Goal: Task Accomplishment & Management: Manage account settings

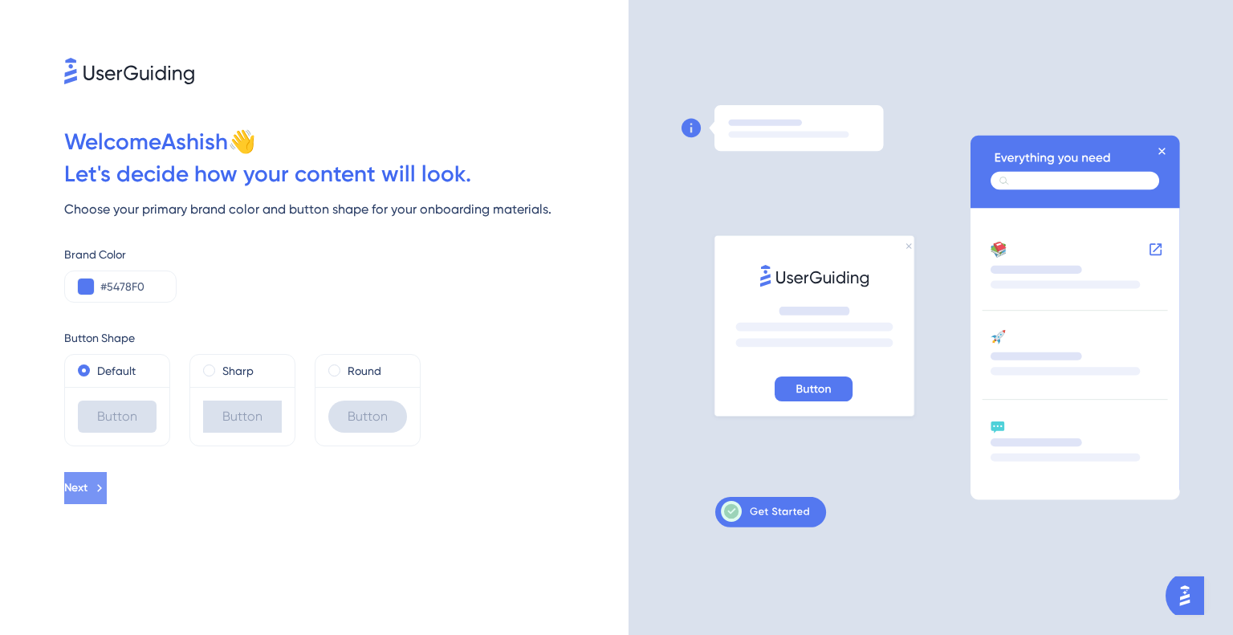
click at [107, 487] on button "Next" at bounding box center [85, 488] width 43 height 32
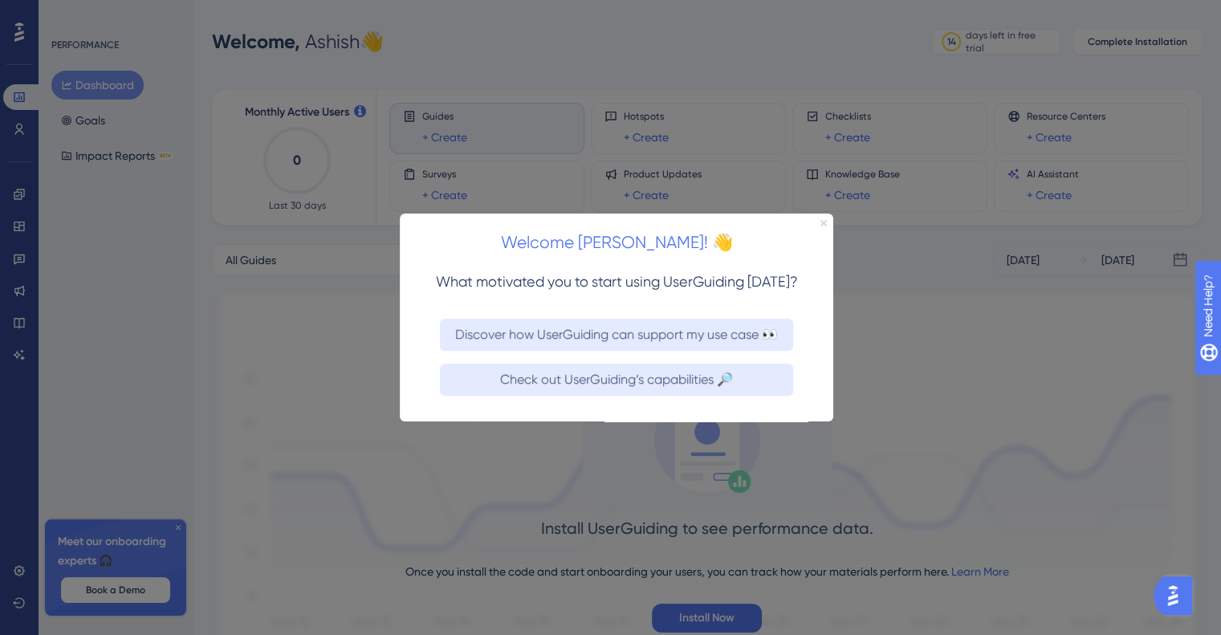
click at [825, 220] on icon "Close Preview" at bounding box center [824, 222] width 6 height 6
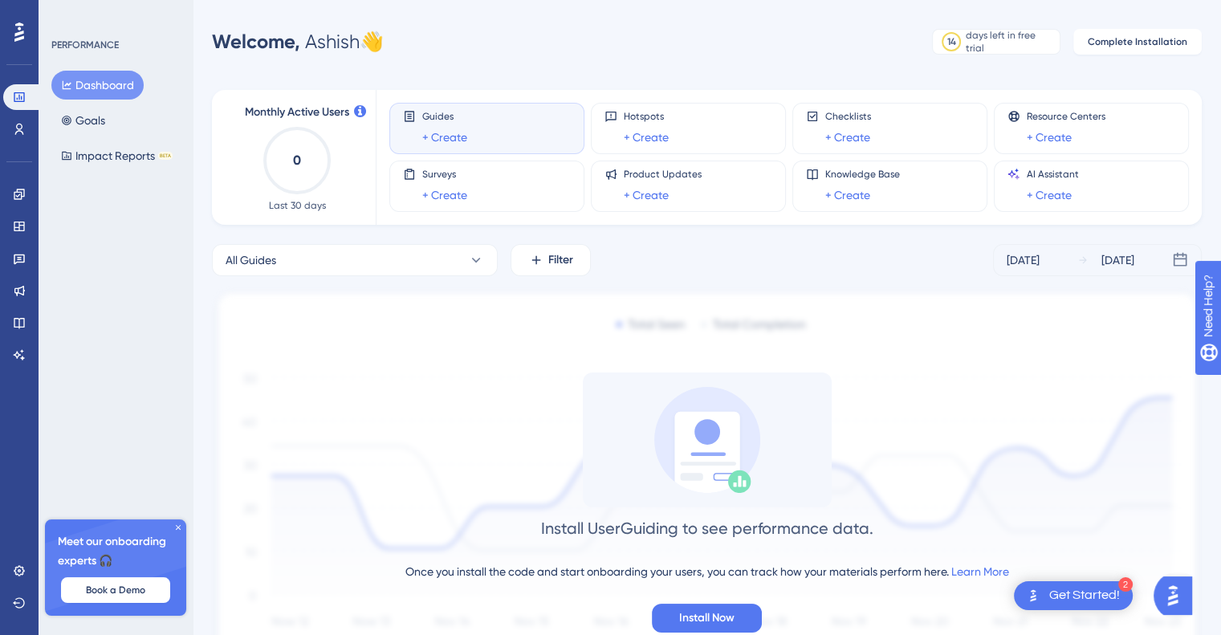
click at [16, 39] on icon at bounding box center [19, 31] width 10 height 19
click at [108, 82] on button "Dashboard" at bounding box center [97, 85] width 92 height 29
click at [13, 132] on icon at bounding box center [19, 129] width 13 height 13
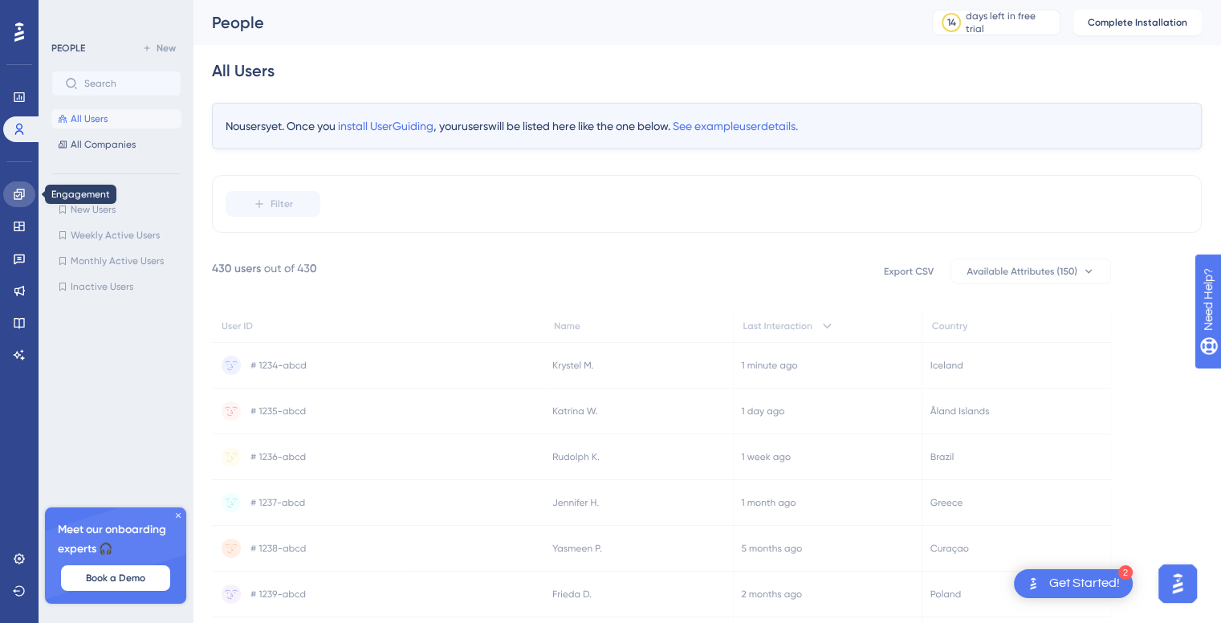
click at [21, 194] on icon at bounding box center [19, 194] width 10 height 10
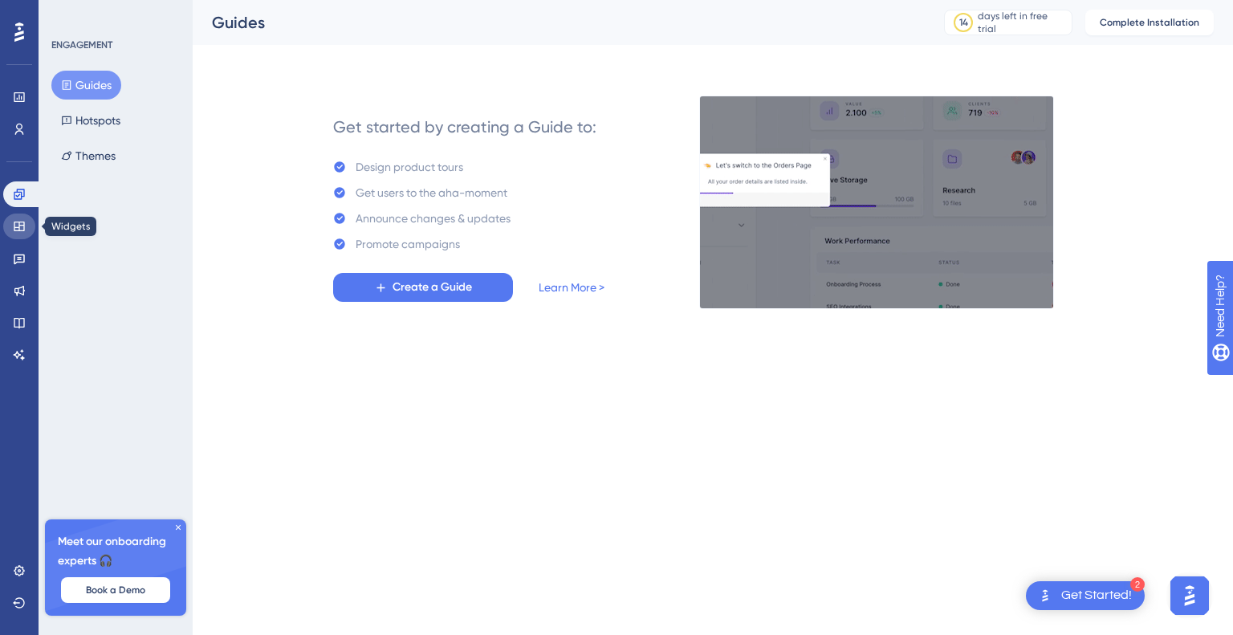
click at [16, 222] on icon at bounding box center [19, 227] width 10 height 10
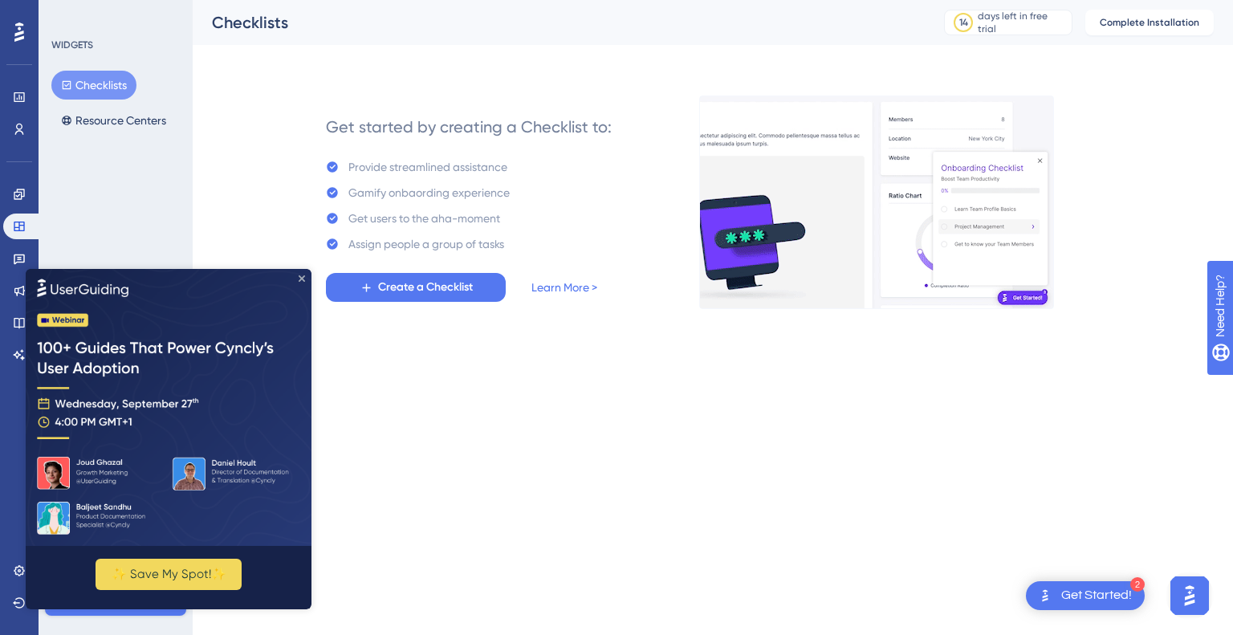
click at [301, 275] on icon "Close Preview" at bounding box center [302, 278] width 6 height 6
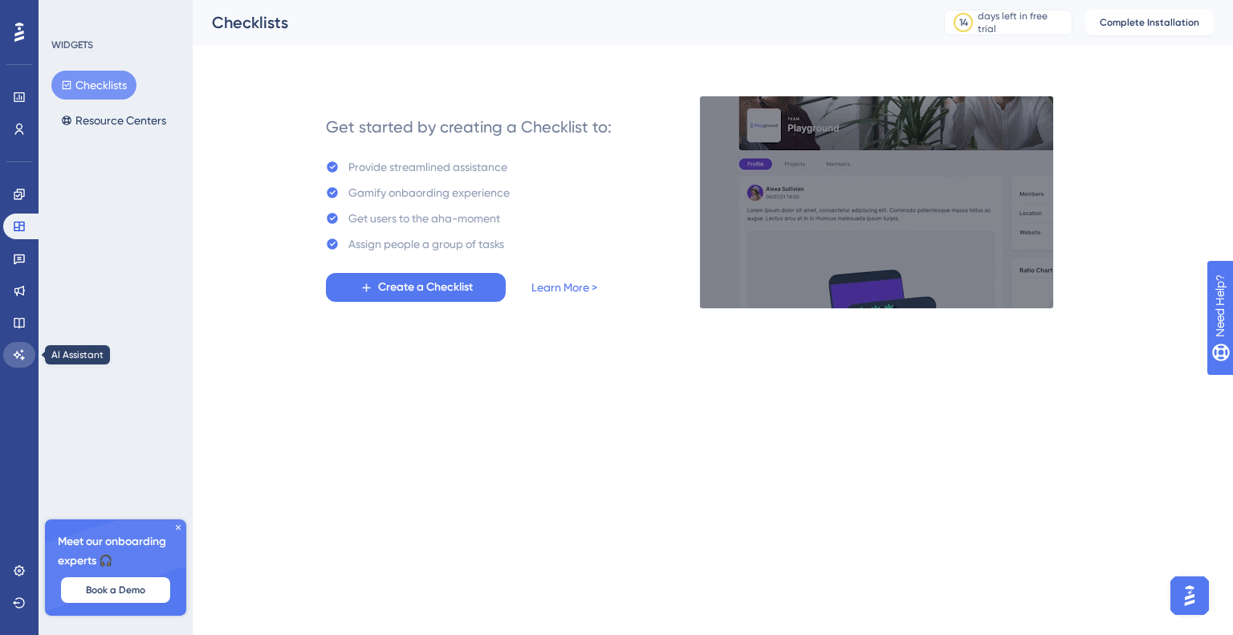
click at [10, 363] on link at bounding box center [19, 355] width 32 height 26
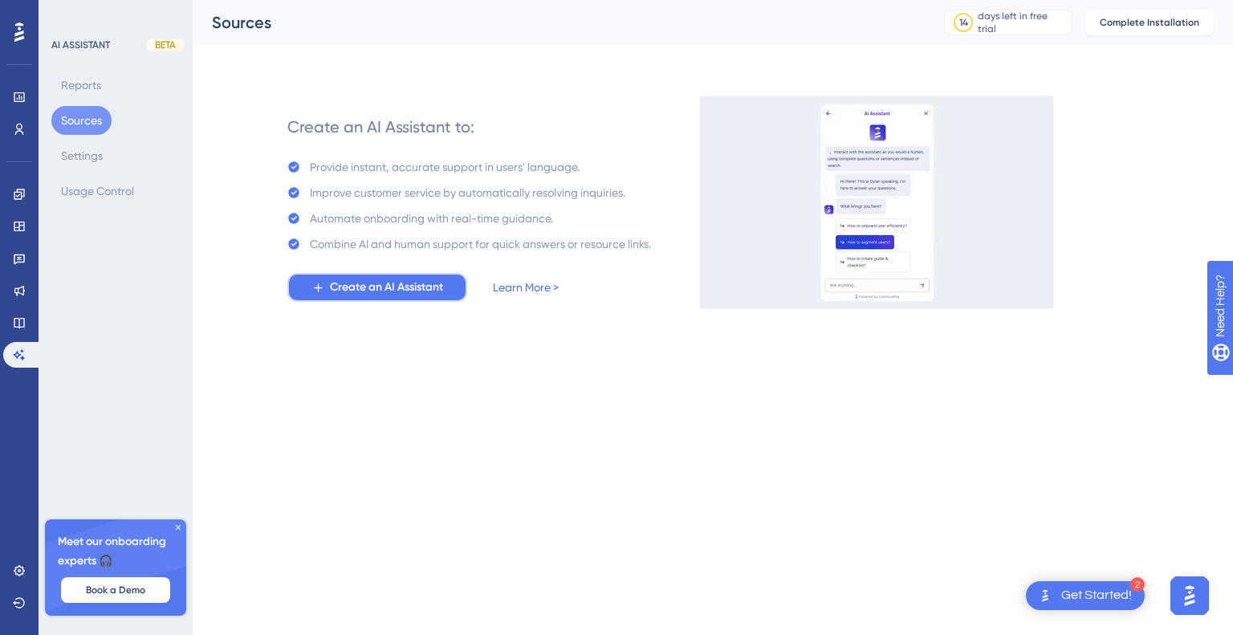
click at [359, 291] on span "Create an AI Assistant" at bounding box center [386, 287] width 113 height 19
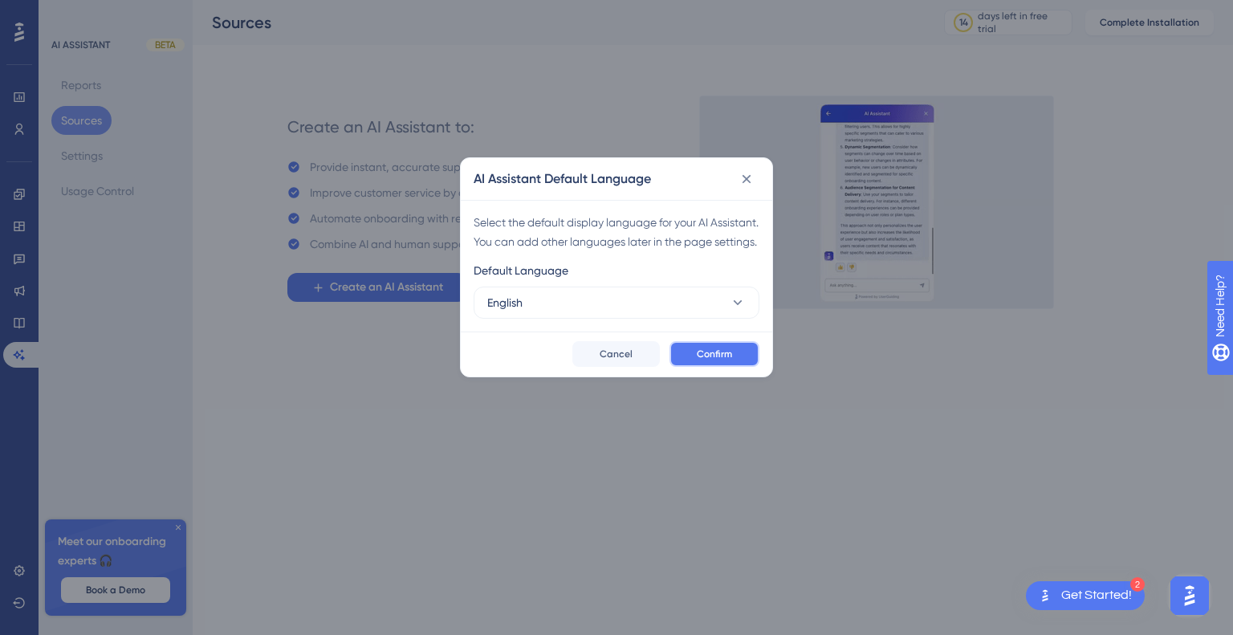
click at [715, 361] on span "Confirm" at bounding box center [714, 354] width 35 height 13
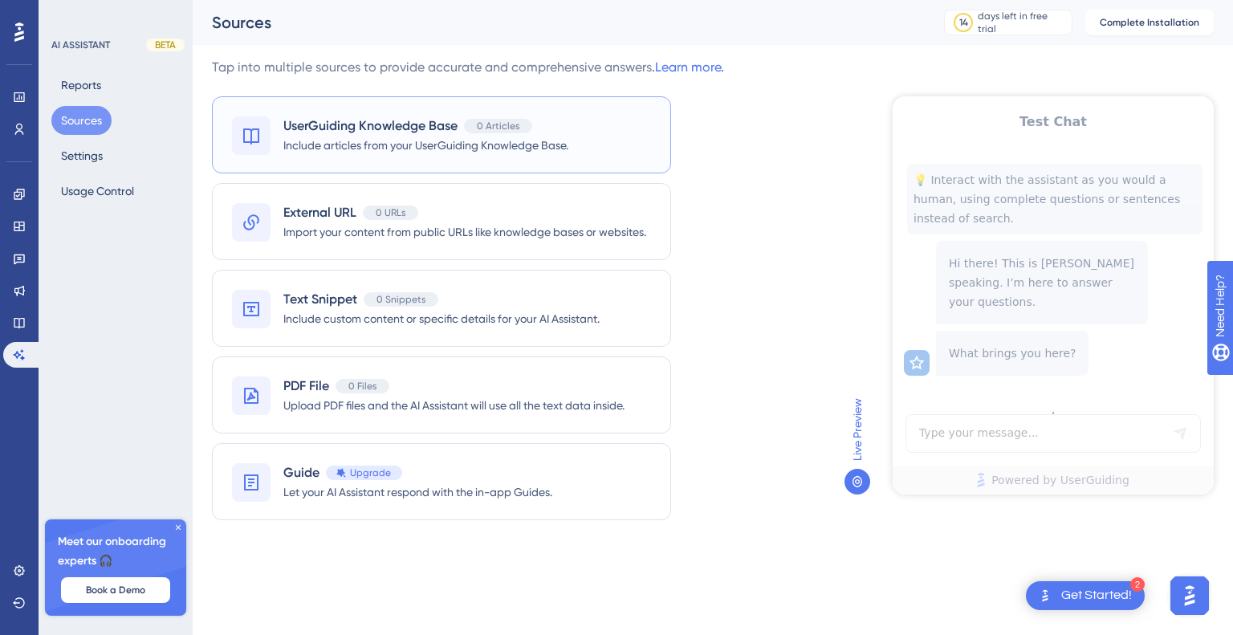
click at [461, 149] on span "Include articles from your UserGuiding Knowledge Base." at bounding box center [425, 145] width 285 height 19
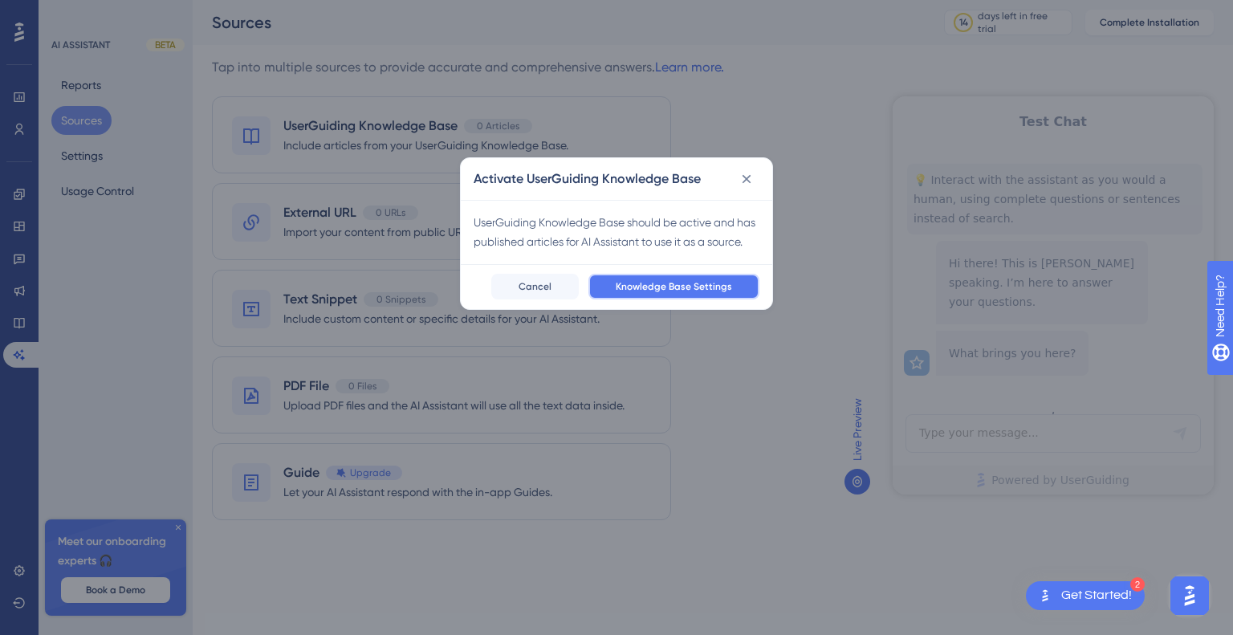
click at [675, 291] on span "Knowledge Base Settings" at bounding box center [674, 286] width 116 height 13
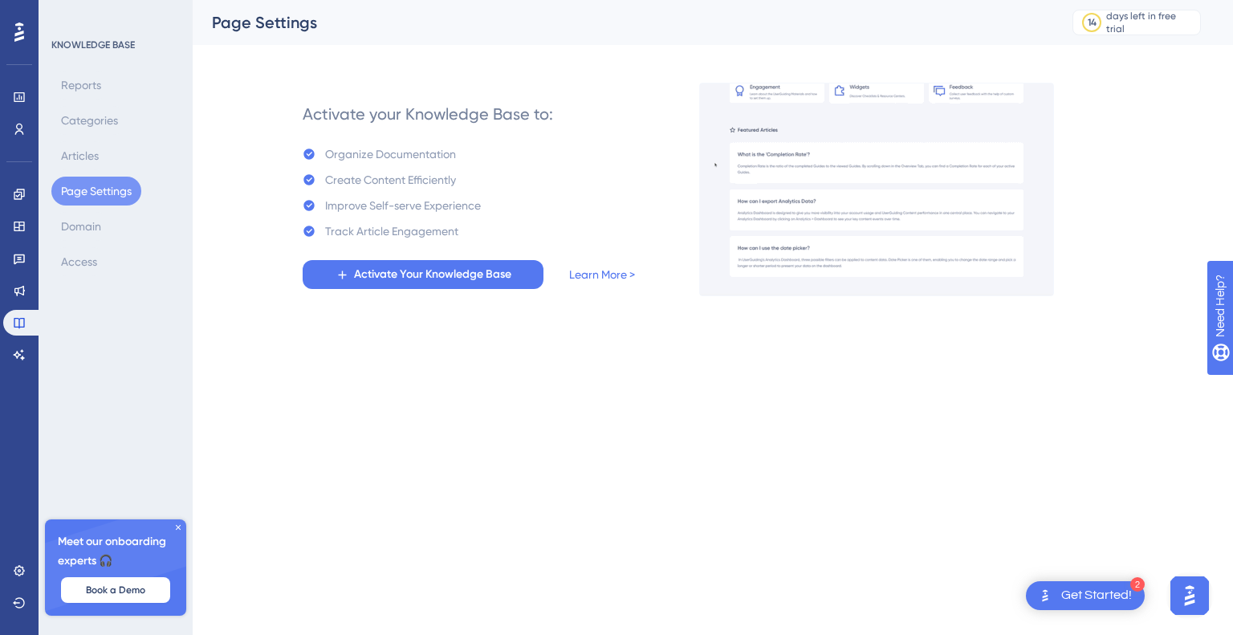
click at [177, 528] on icon at bounding box center [178, 527] width 5 height 5
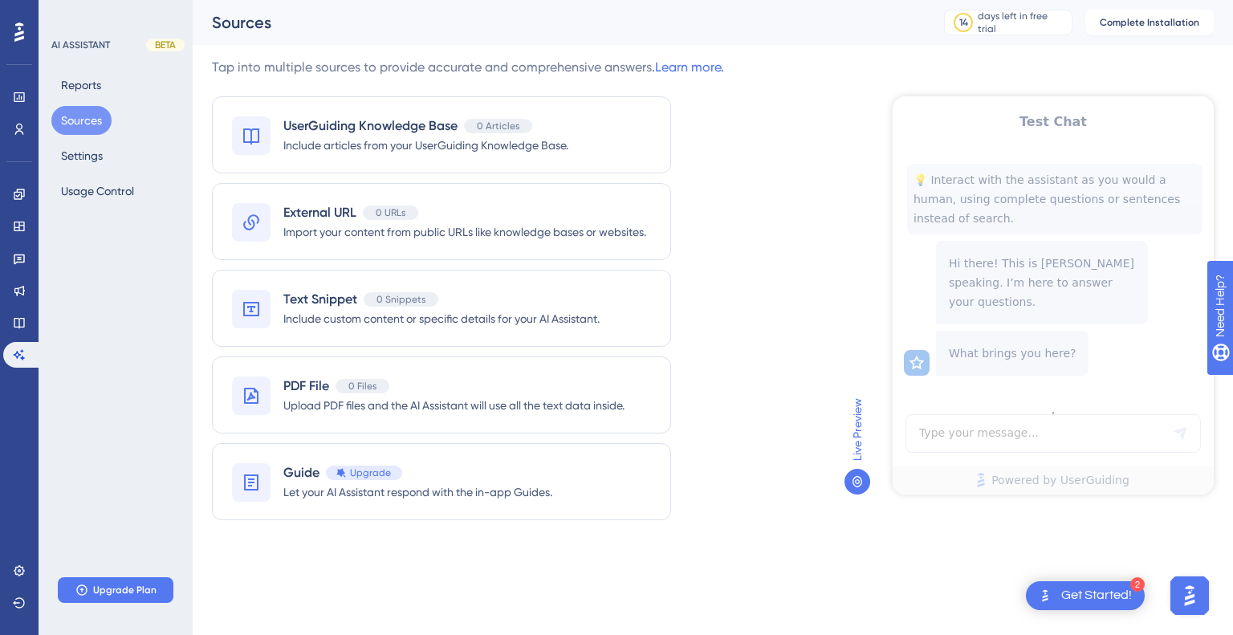
click at [15, 33] on icon at bounding box center [19, 31] width 10 height 19
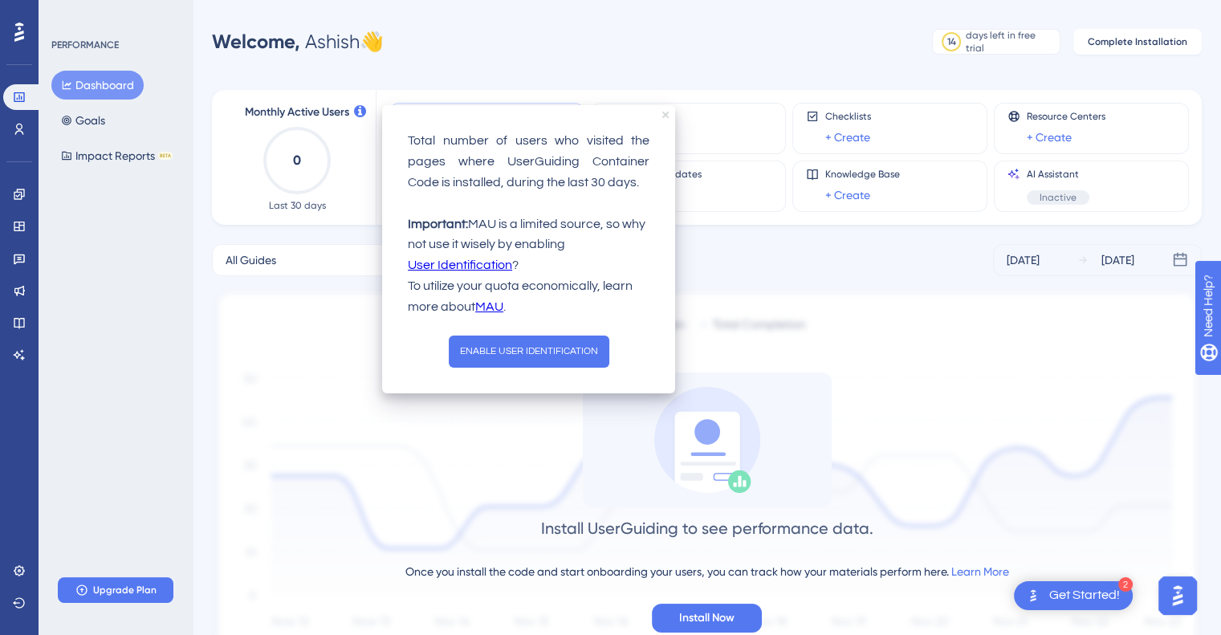
click at [662, 115] on icon "close tooltip" at bounding box center [665, 115] width 6 height 6
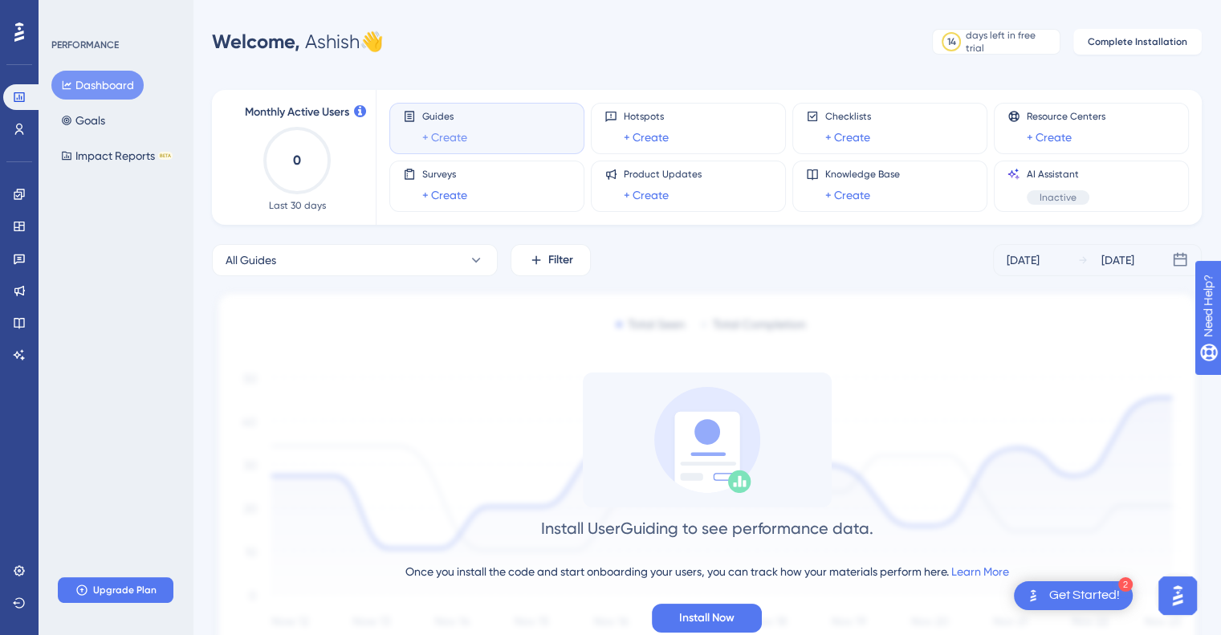
click at [457, 134] on link "+ Create" at bounding box center [444, 137] width 45 height 19
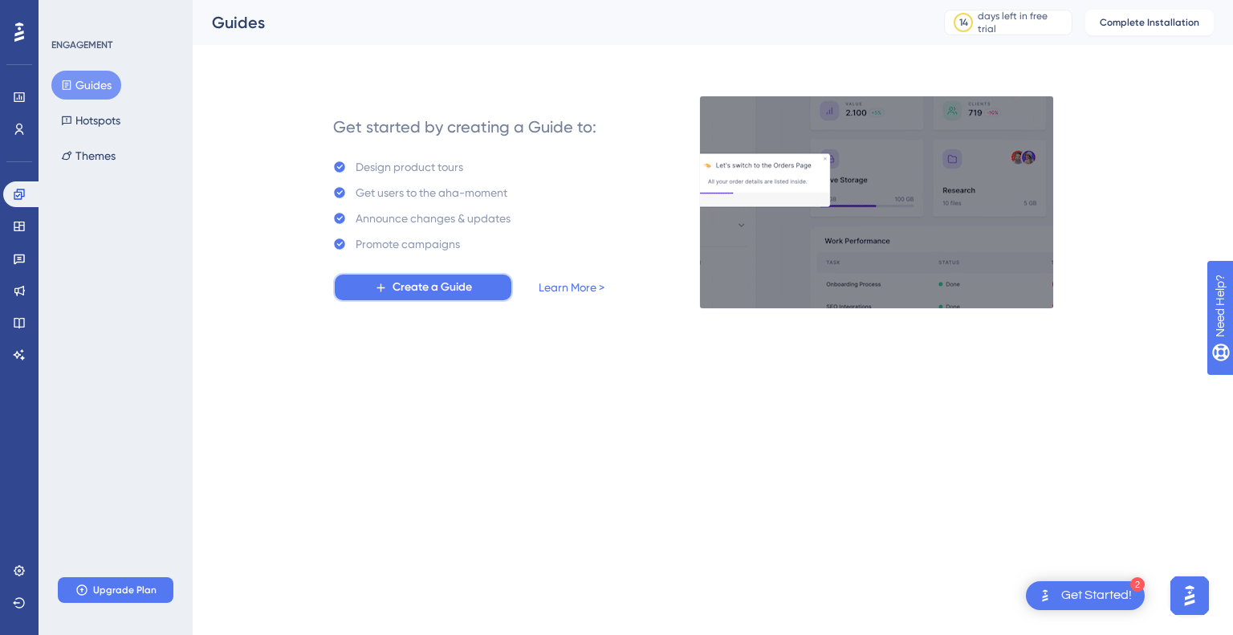
click at [483, 287] on button "Create a Guide" at bounding box center [423, 287] width 180 height 29
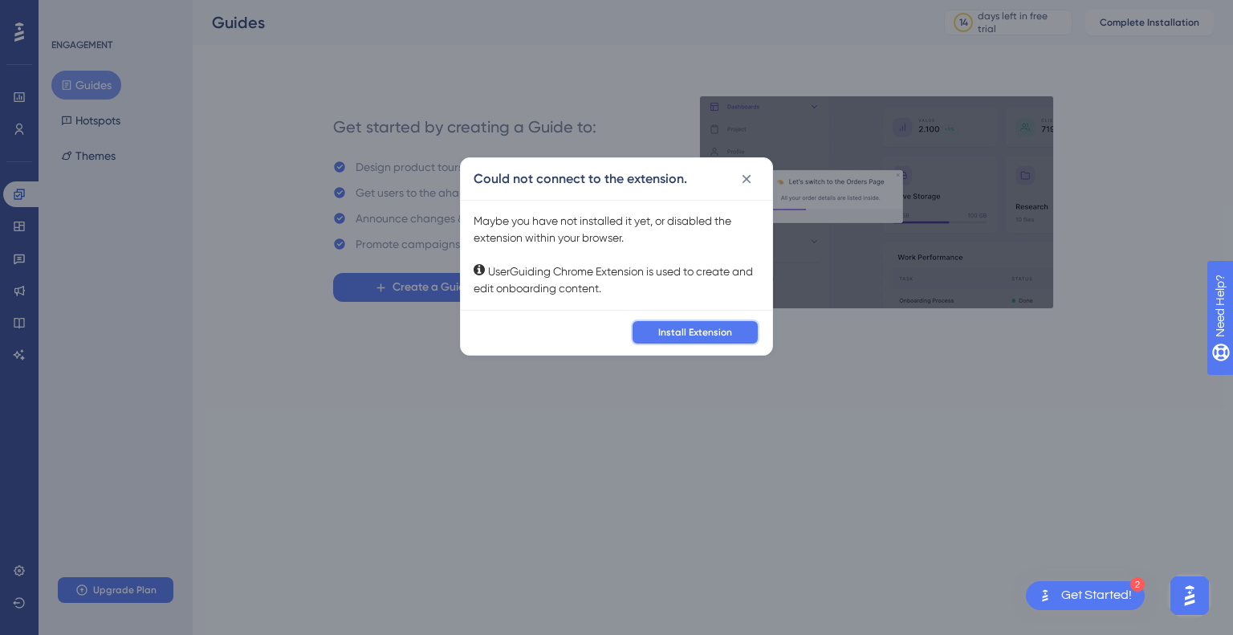
click at [701, 336] on span "Install Extension" at bounding box center [695, 332] width 74 height 13
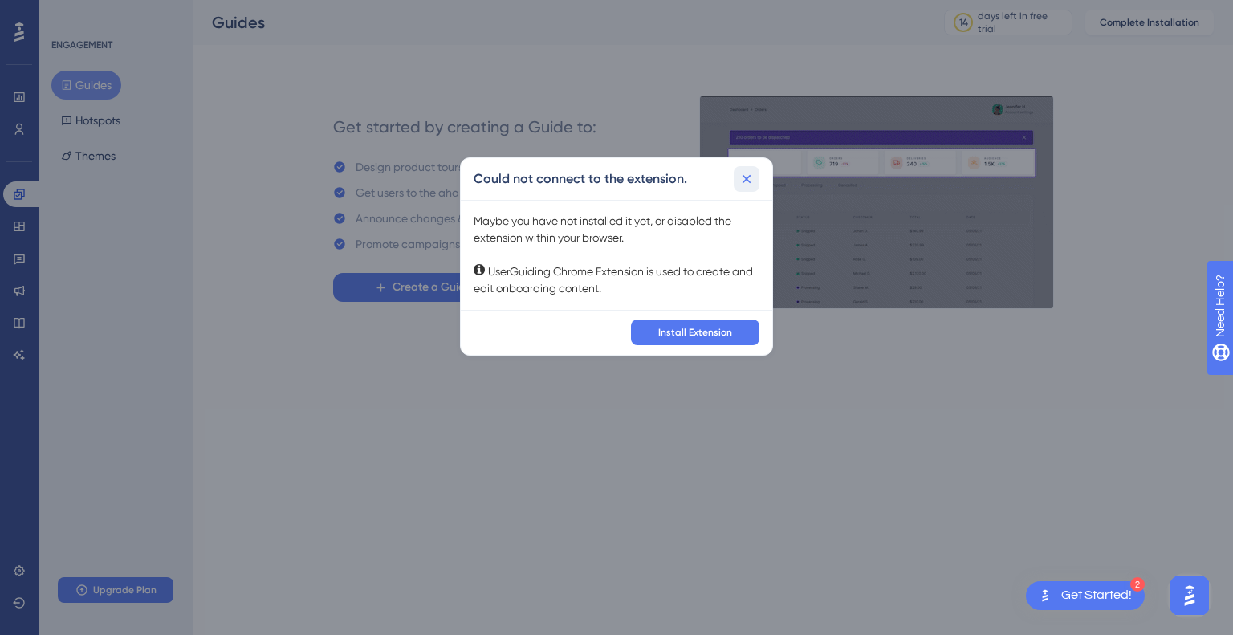
click at [756, 185] on button at bounding box center [747, 179] width 26 height 26
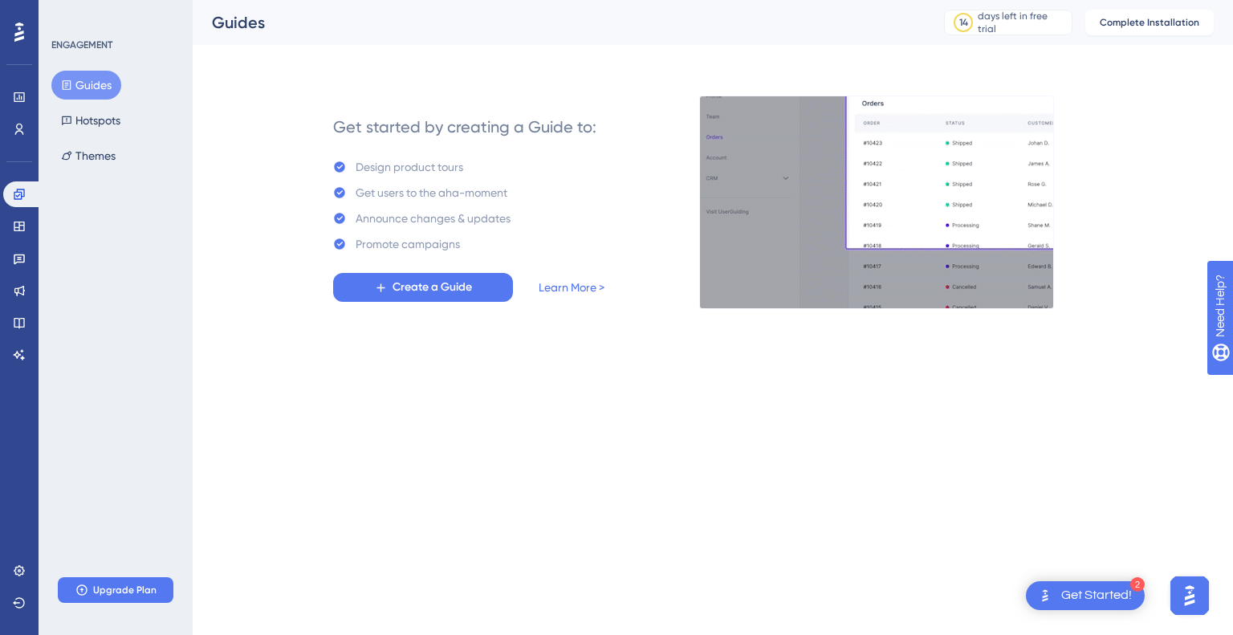
click at [14, 18] on div "Performance Users Engagement Widgets Feedback Product Updates Knowledge Base AI…" at bounding box center [19, 317] width 39 height 635
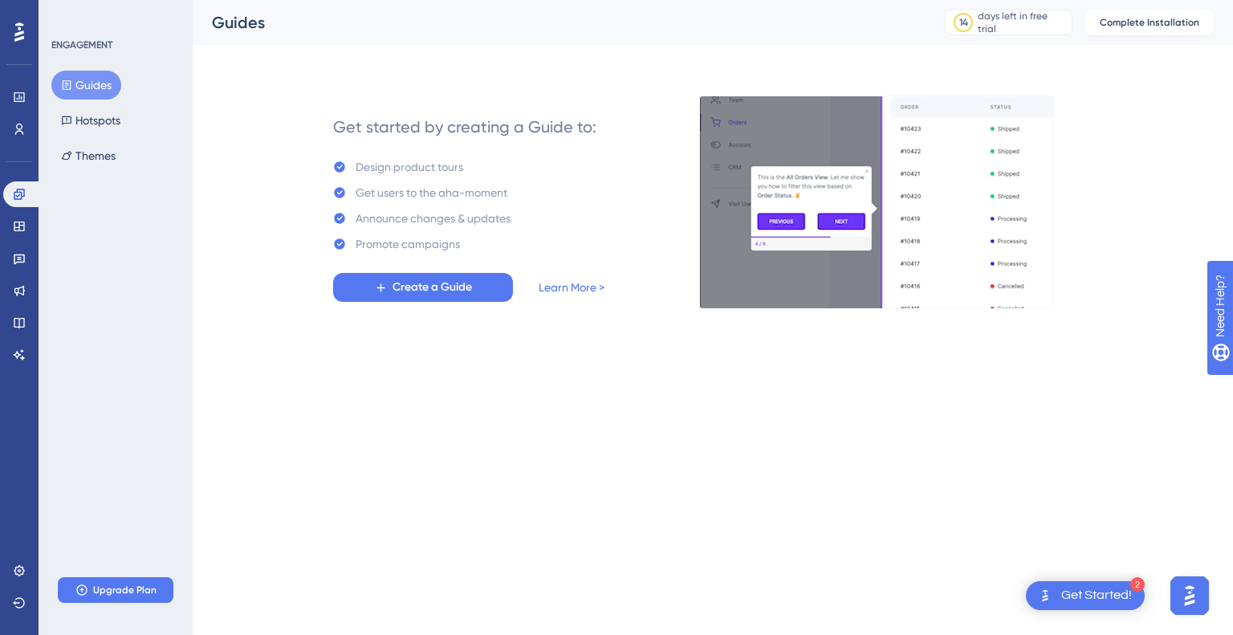
click at [17, 28] on icon at bounding box center [19, 32] width 10 height 21
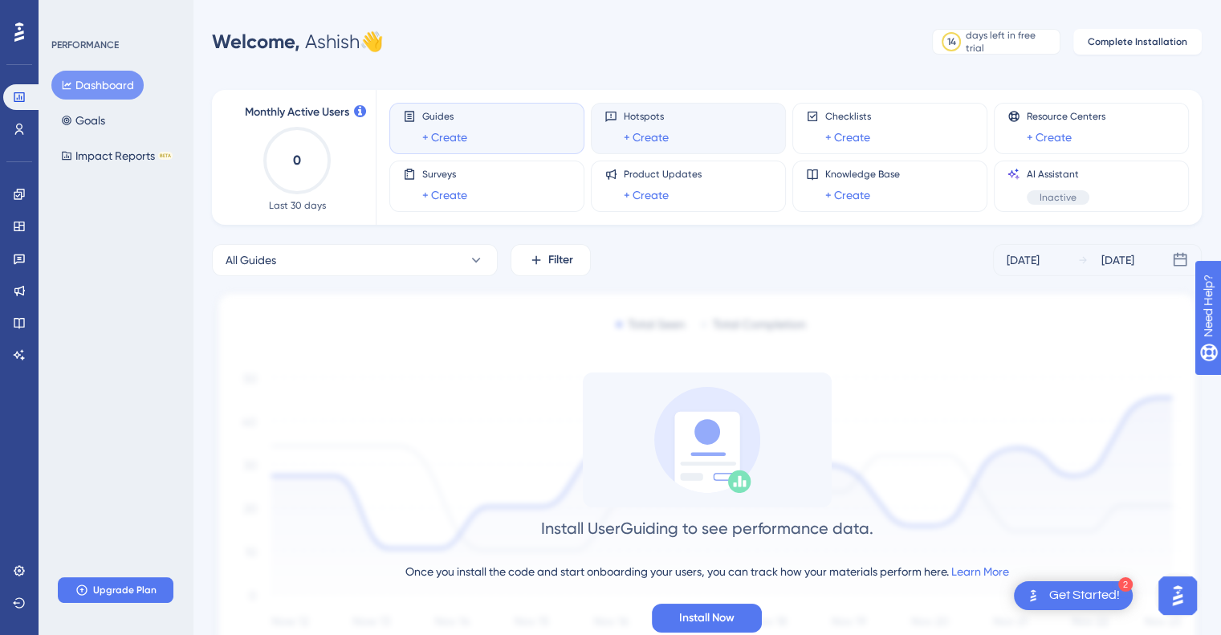
click at [689, 142] on div "Hotspots + Create" at bounding box center [689, 128] width 168 height 37
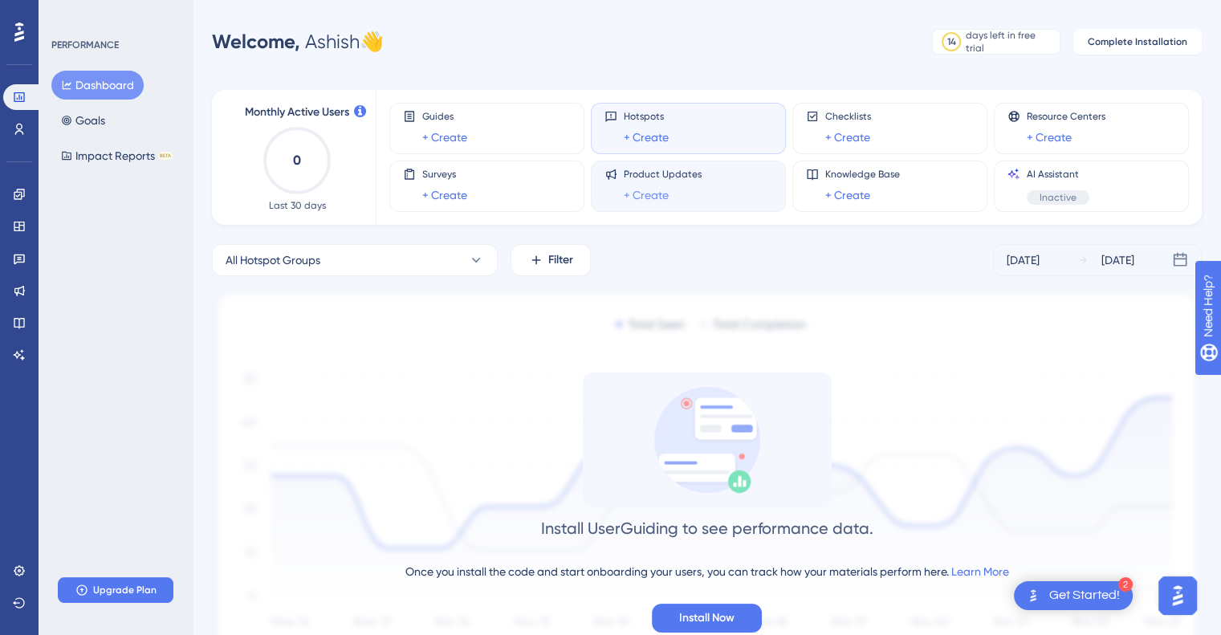
click at [664, 189] on link "+ Create" at bounding box center [646, 194] width 45 height 19
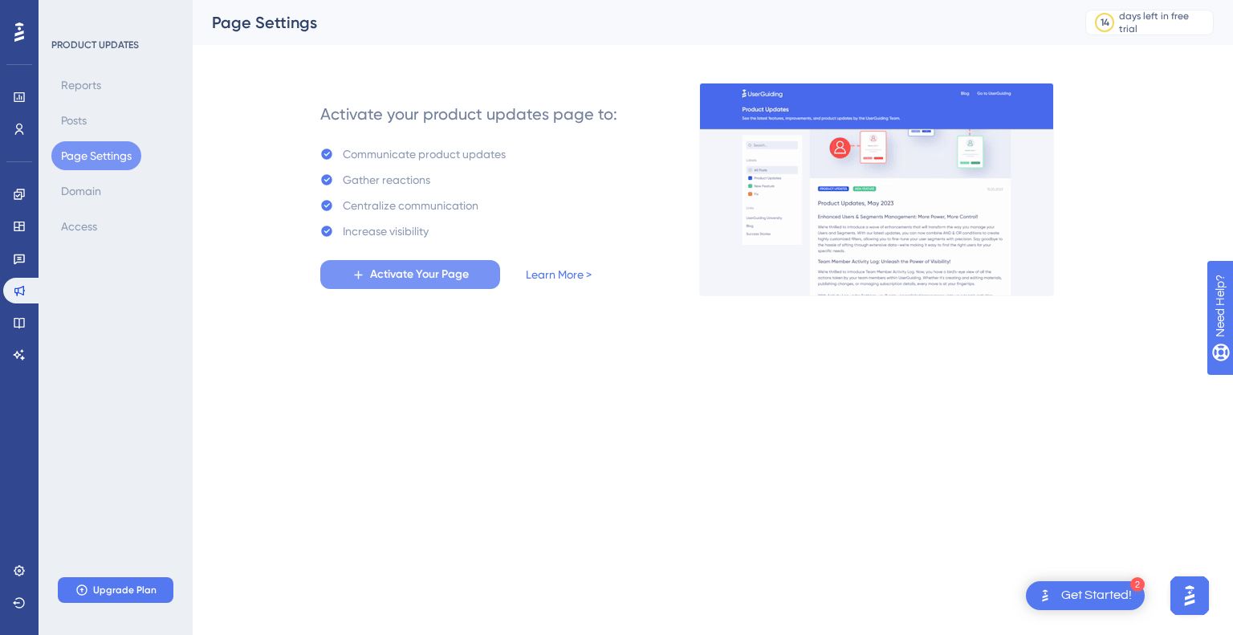
click at [469, 278] on span "Activate Your Page" at bounding box center [419, 274] width 99 height 19
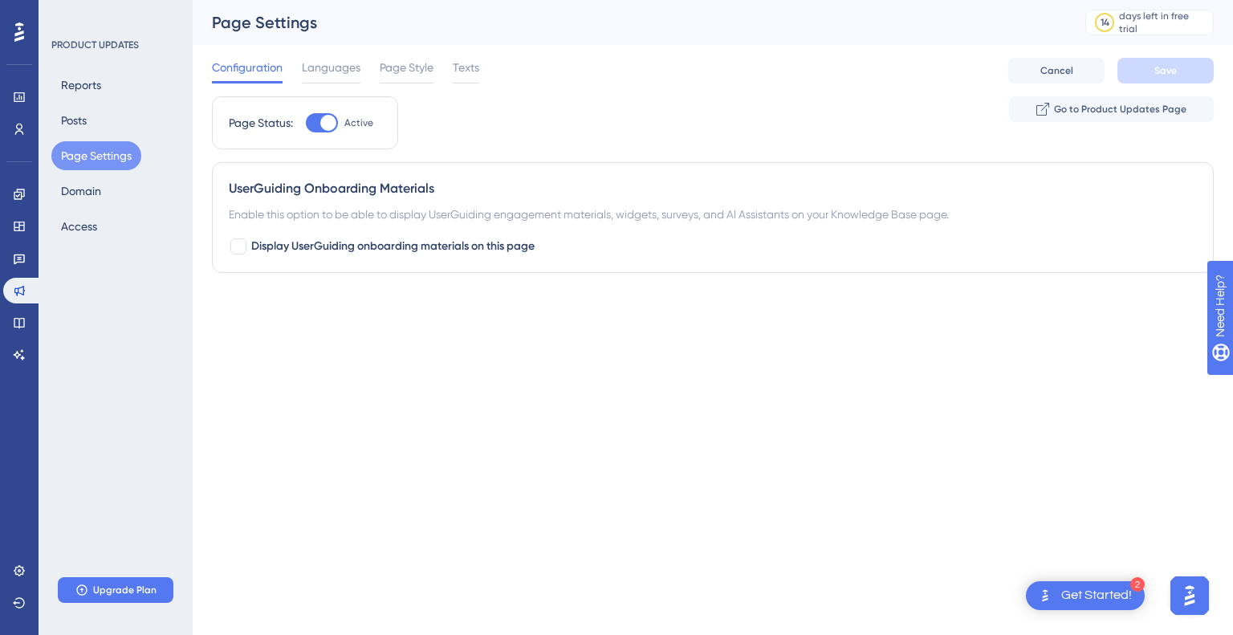
click at [1080, 589] on div "Get Started!" at bounding box center [1097, 596] width 71 height 18
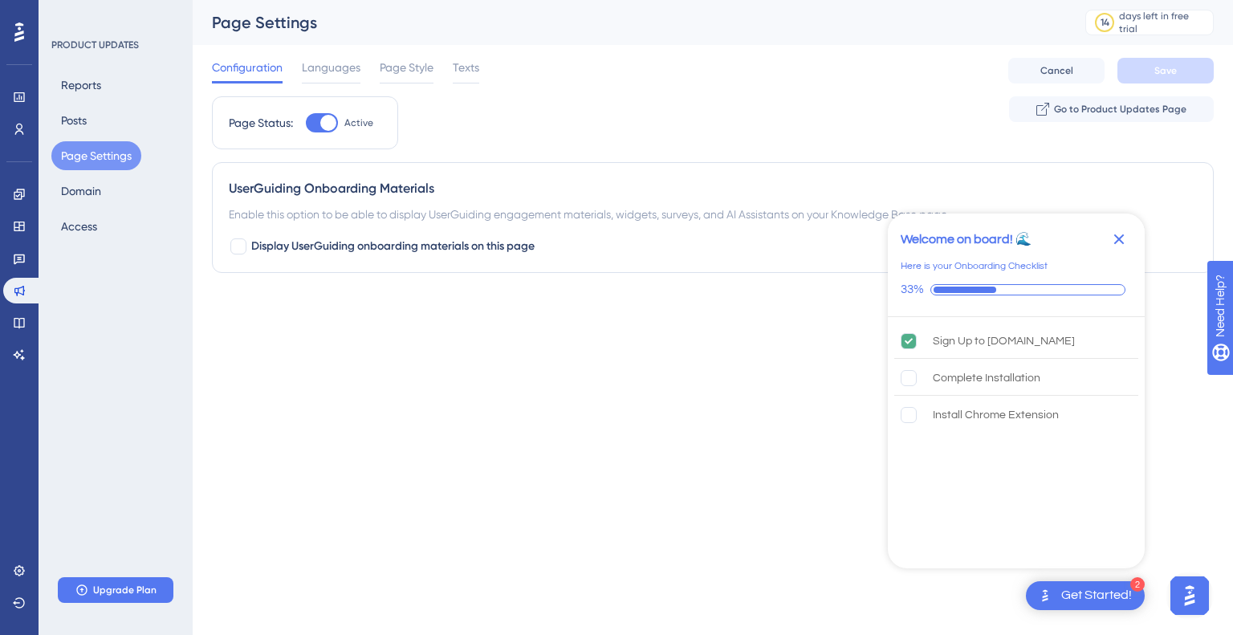
click at [1095, 605] on div "2 Get Started!" at bounding box center [1085, 595] width 119 height 29
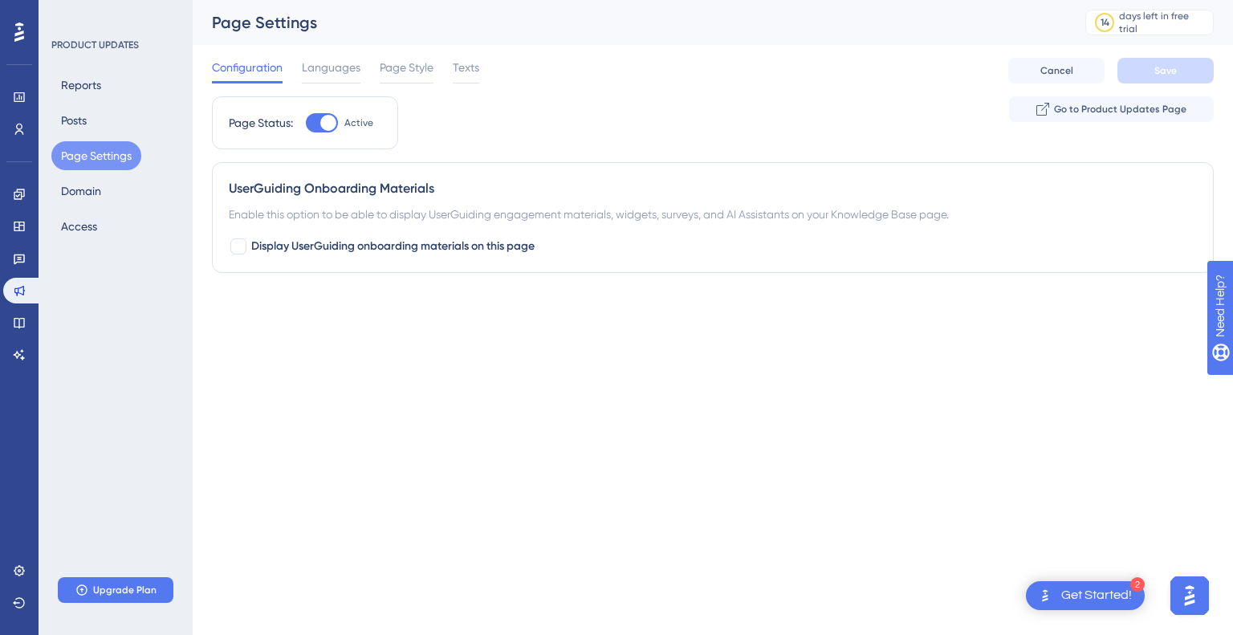
click at [1095, 605] on div "2 Get Started!" at bounding box center [1085, 595] width 119 height 29
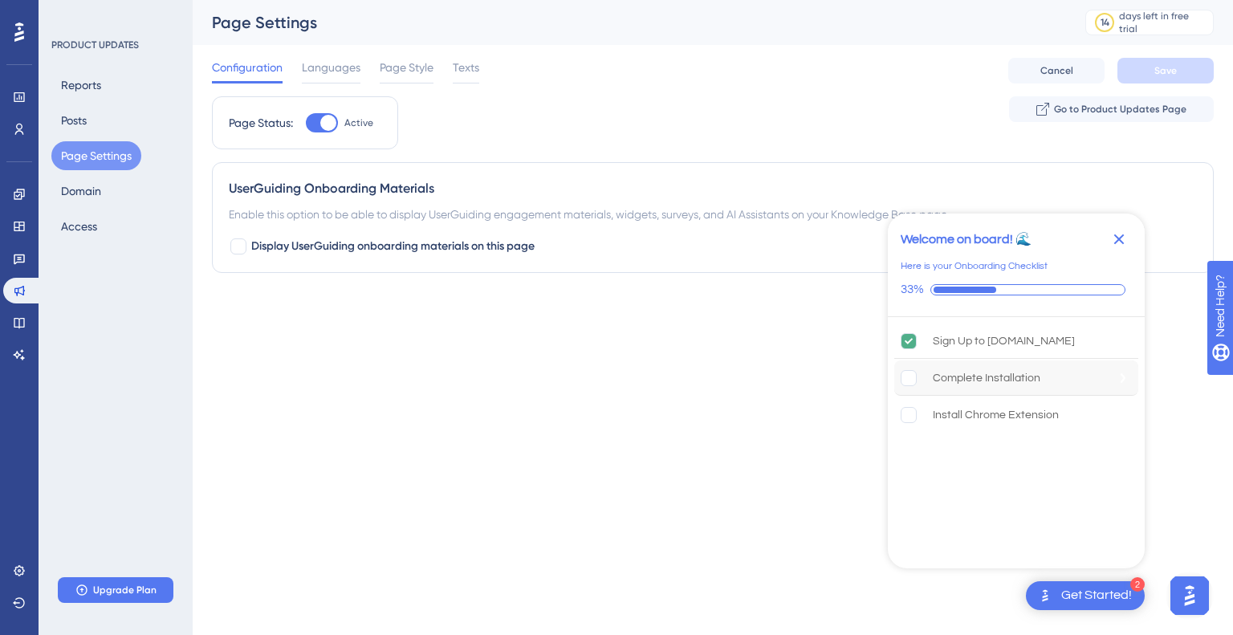
click at [914, 373] on rect "Complete Installation is incomplete." at bounding box center [909, 377] width 15 height 15
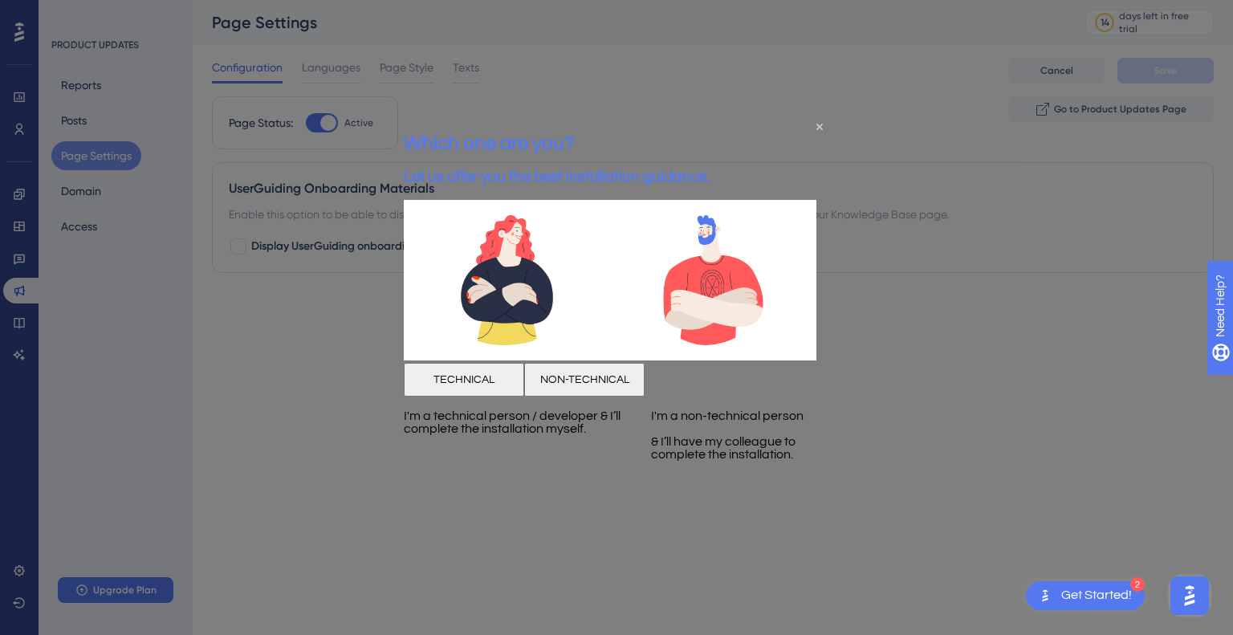
click at [524, 395] on button "TECHNICAL" at bounding box center [464, 380] width 120 height 34
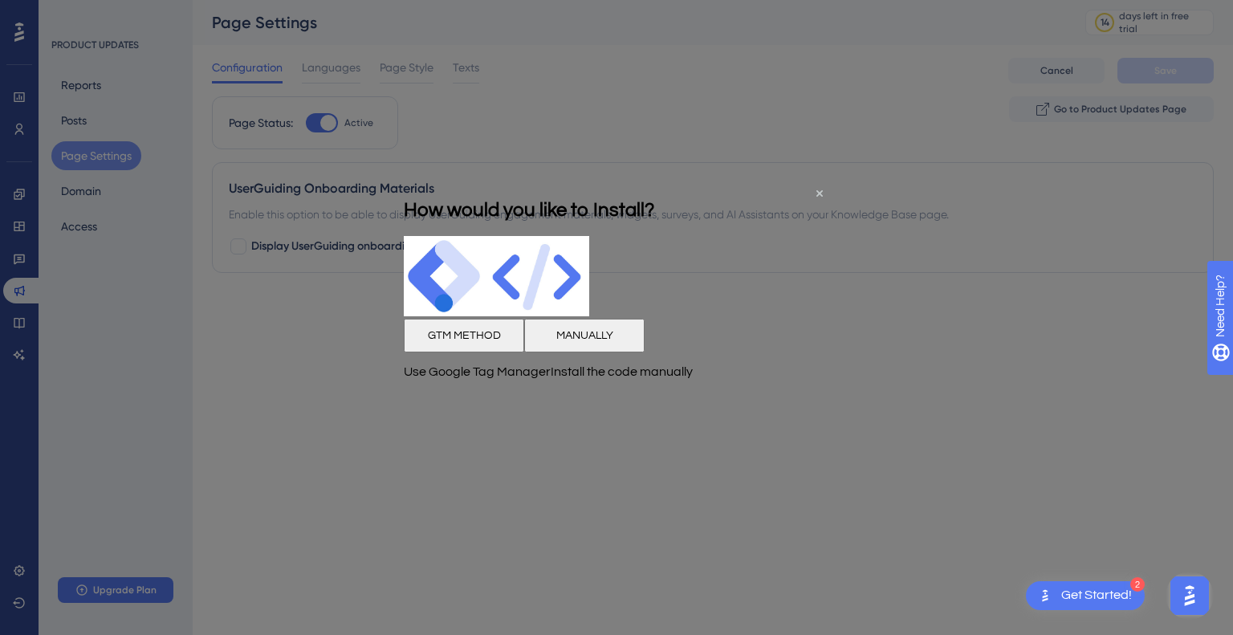
click at [645, 352] on button "MANUALLY" at bounding box center [584, 335] width 120 height 34
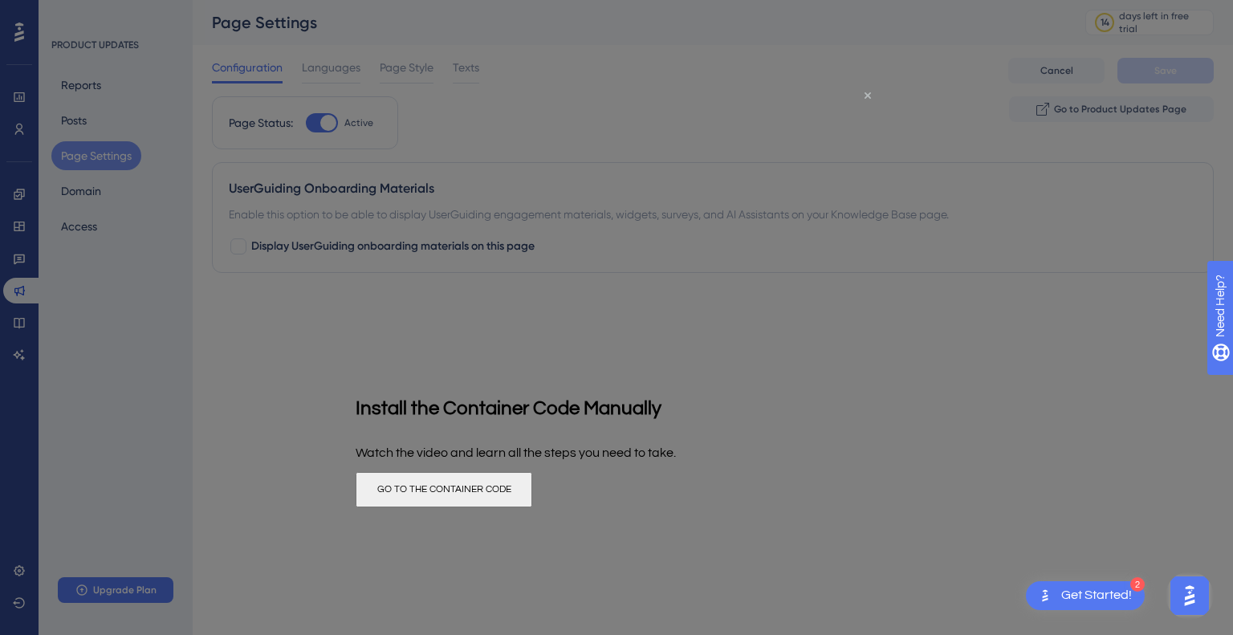
click at [869, 96] on icon "Close Preview" at bounding box center [868, 95] width 6 height 6
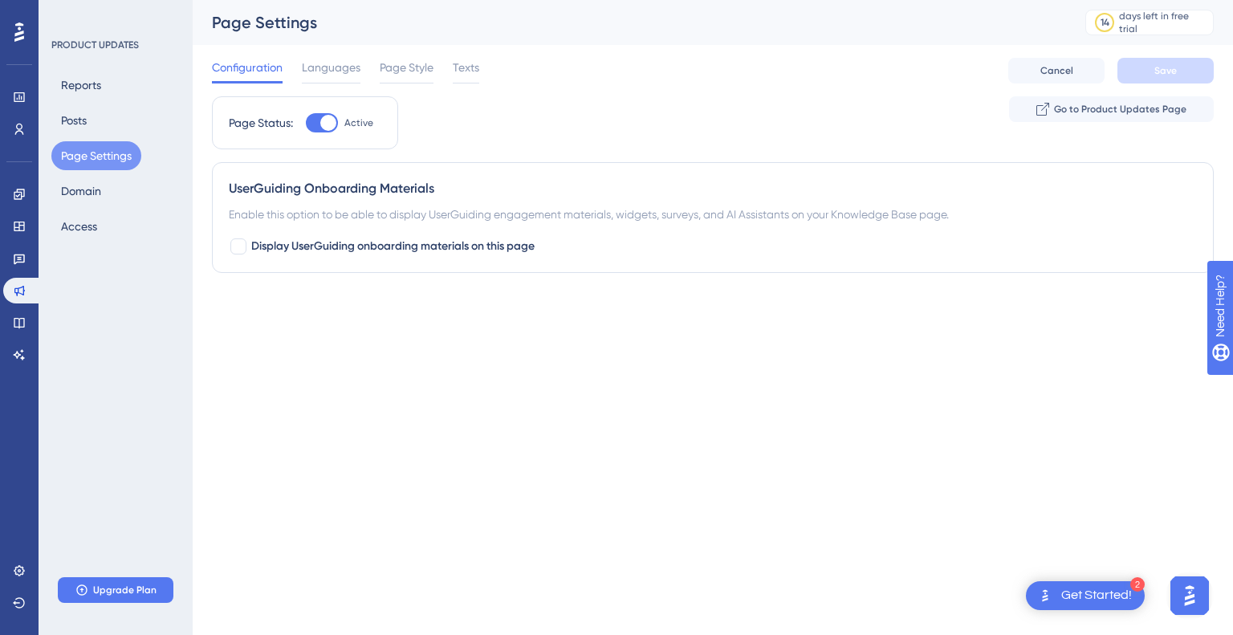
click at [730, 279] on div "Page Status: Active Go to Product Updates Page UserGuiding Onboarding Materials…" at bounding box center [713, 191] width 1002 height 190
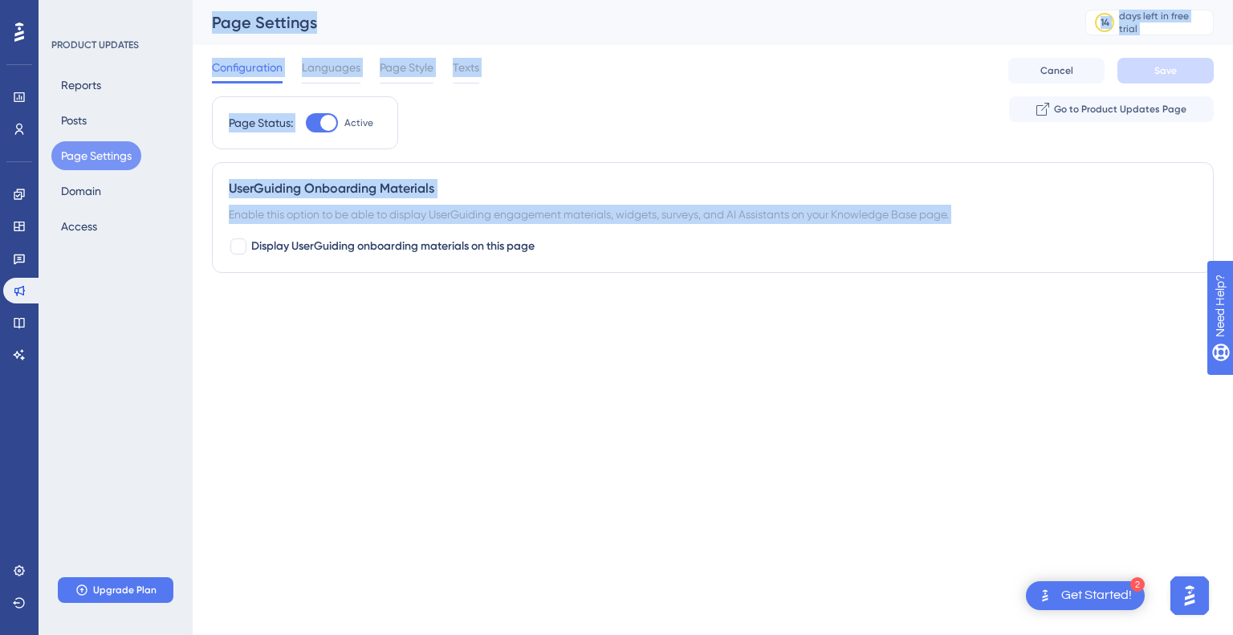
drag, startPoint x: 730, startPoint y: 279, endPoint x: 145, endPoint y: 173, distance: 595.1
click at [193, 173] on div "Performance Users Engagement Widgets Feedback Product Updates Knowledge Base AI…" at bounding box center [713, 156] width 1041 height 312
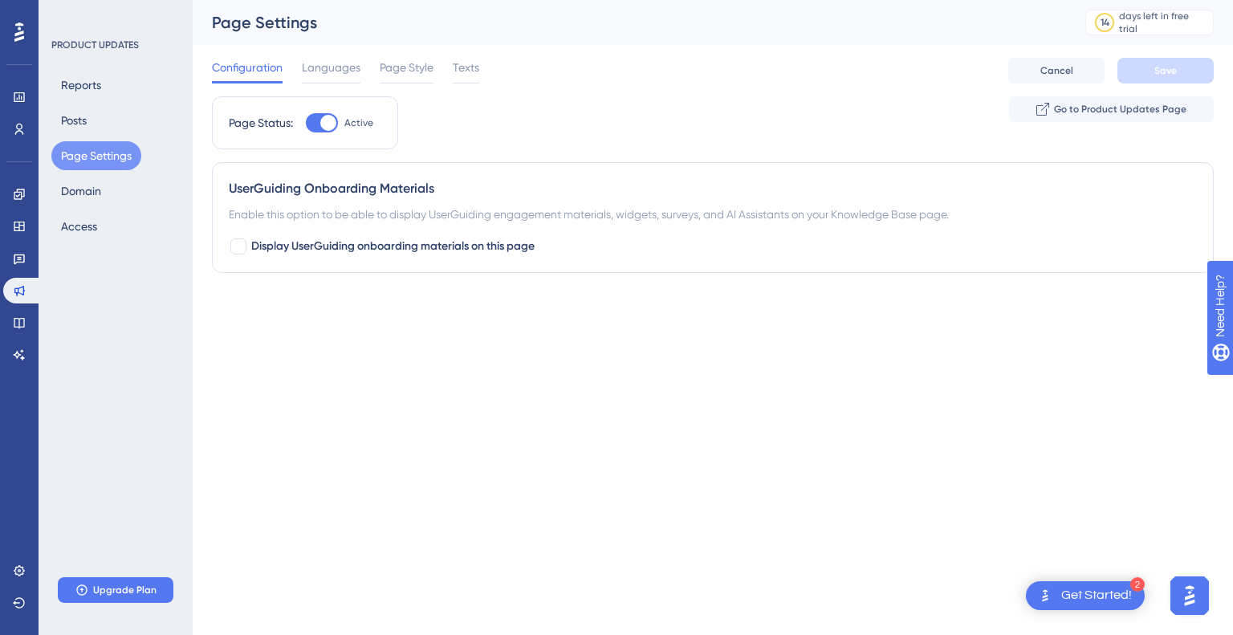
click at [497, 0] on html "2 Get Started! Performance Users Engagement Widgets Feedback Product Updates Kn…" at bounding box center [616, 0] width 1233 height 0
click at [322, 67] on span "Languages" at bounding box center [331, 67] width 59 height 19
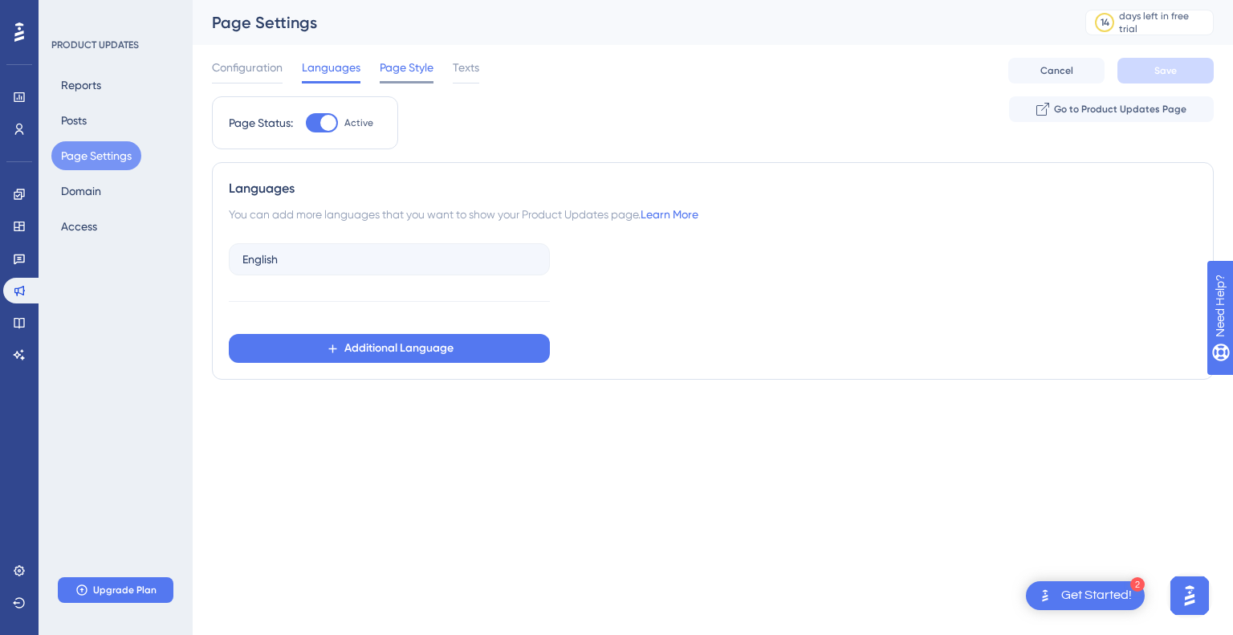
click at [402, 73] on span "Page Style" at bounding box center [407, 67] width 54 height 19
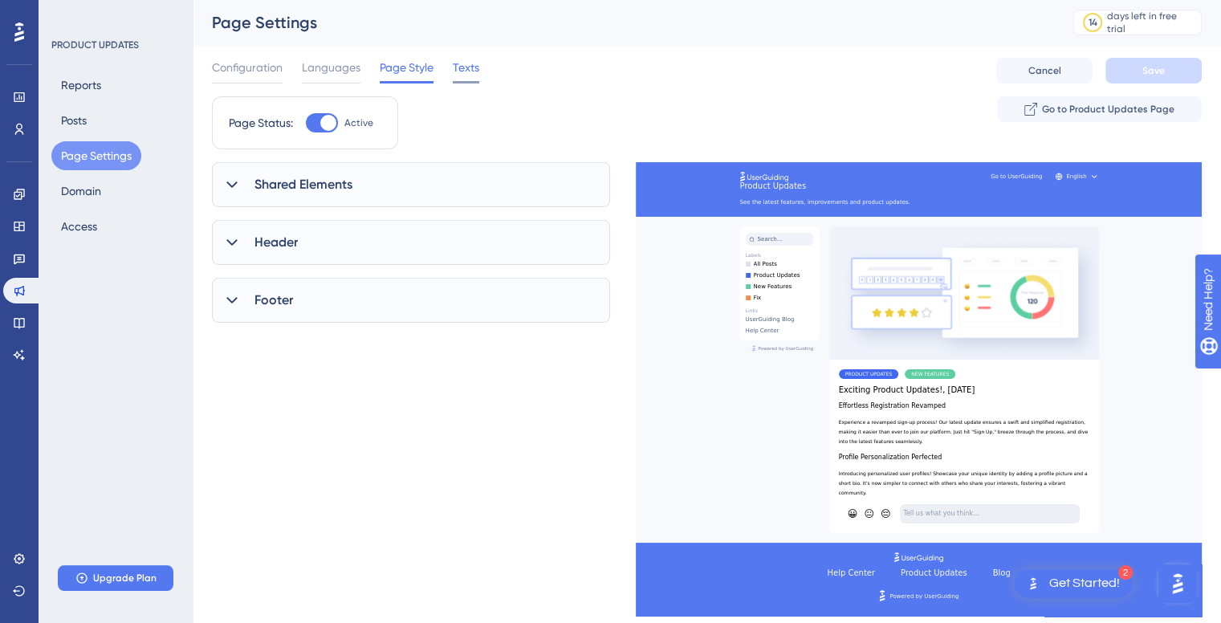
click at [466, 73] on span "Texts" at bounding box center [466, 67] width 26 height 19
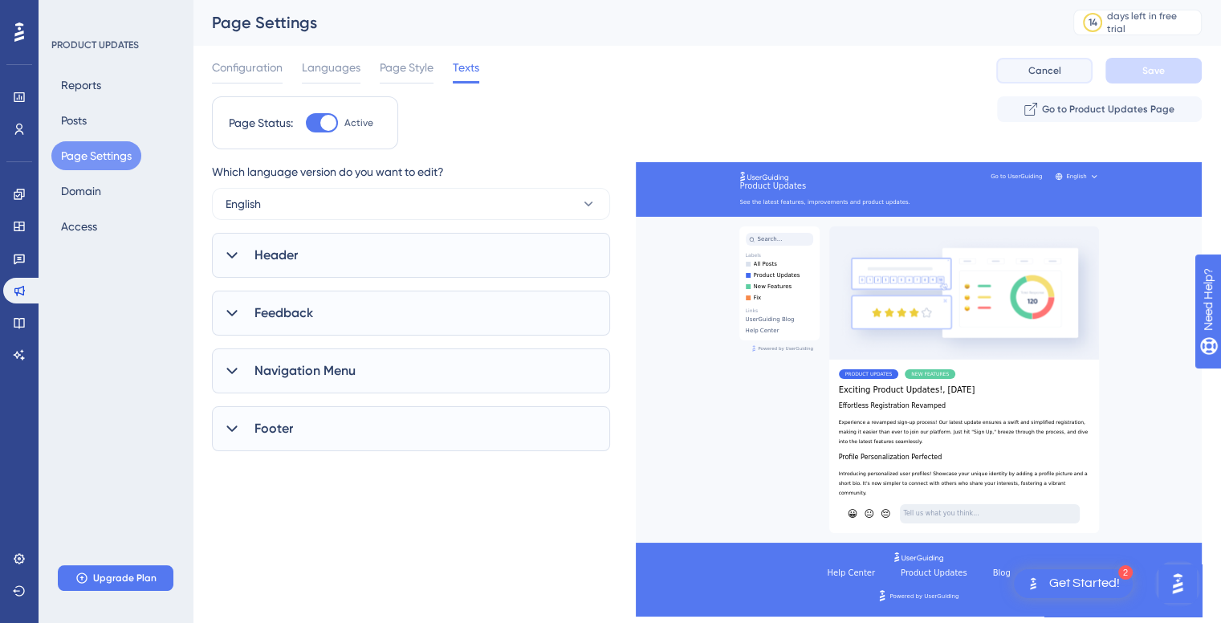
click at [1041, 71] on span "Cancel" at bounding box center [1045, 70] width 33 height 13
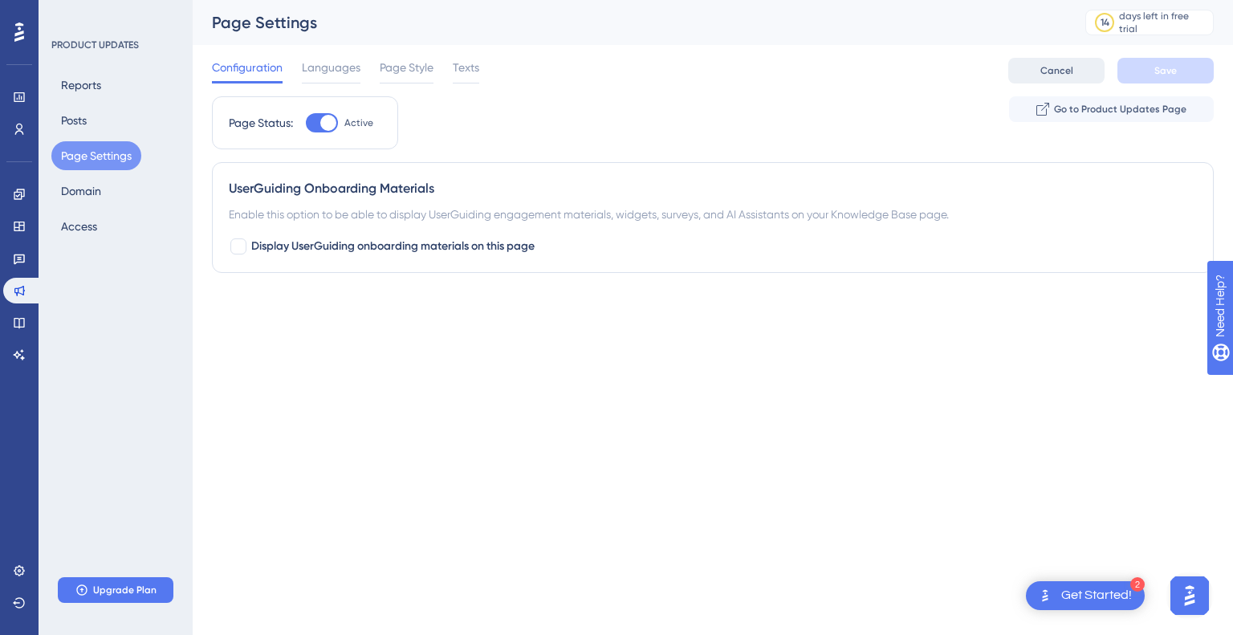
click at [1041, 71] on span "Cancel" at bounding box center [1057, 70] width 33 height 13
click at [729, 0] on html "2 Get Started! Performance Users Engagement Widgets Feedback Product Updates Kn…" at bounding box center [616, 0] width 1233 height 0
click at [1191, 593] on img "Open AI Assistant Launcher" at bounding box center [1190, 595] width 29 height 29
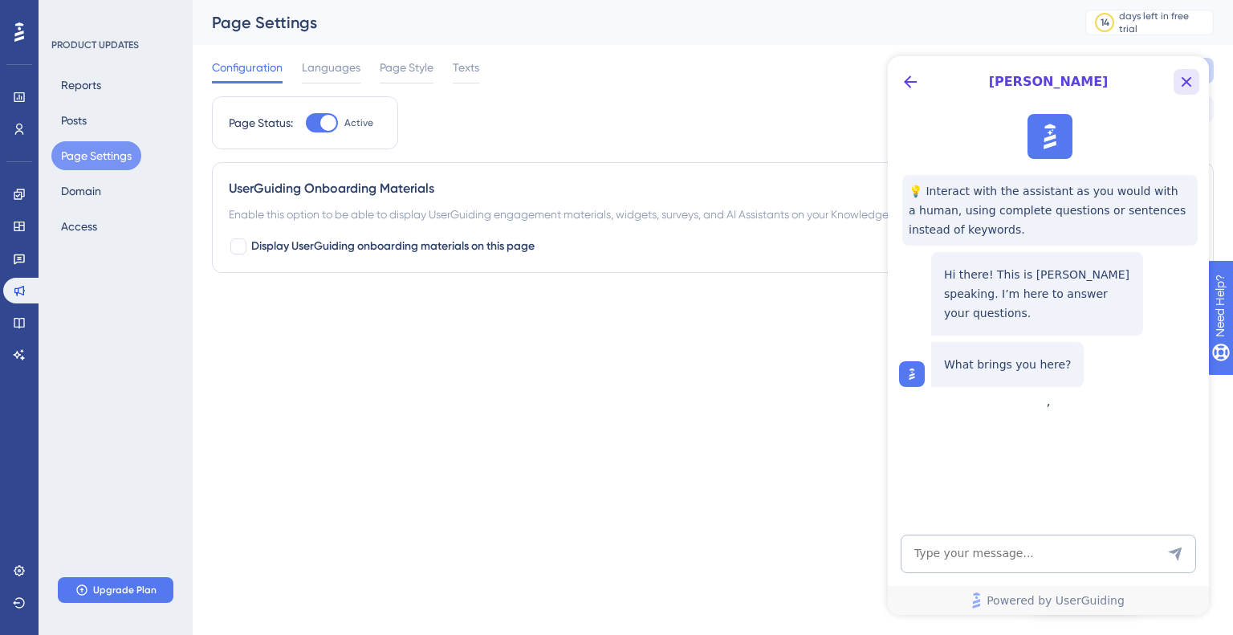
click at [1193, 79] on icon "Close Button" at bounding box center [1186, 81] width 19 height 19
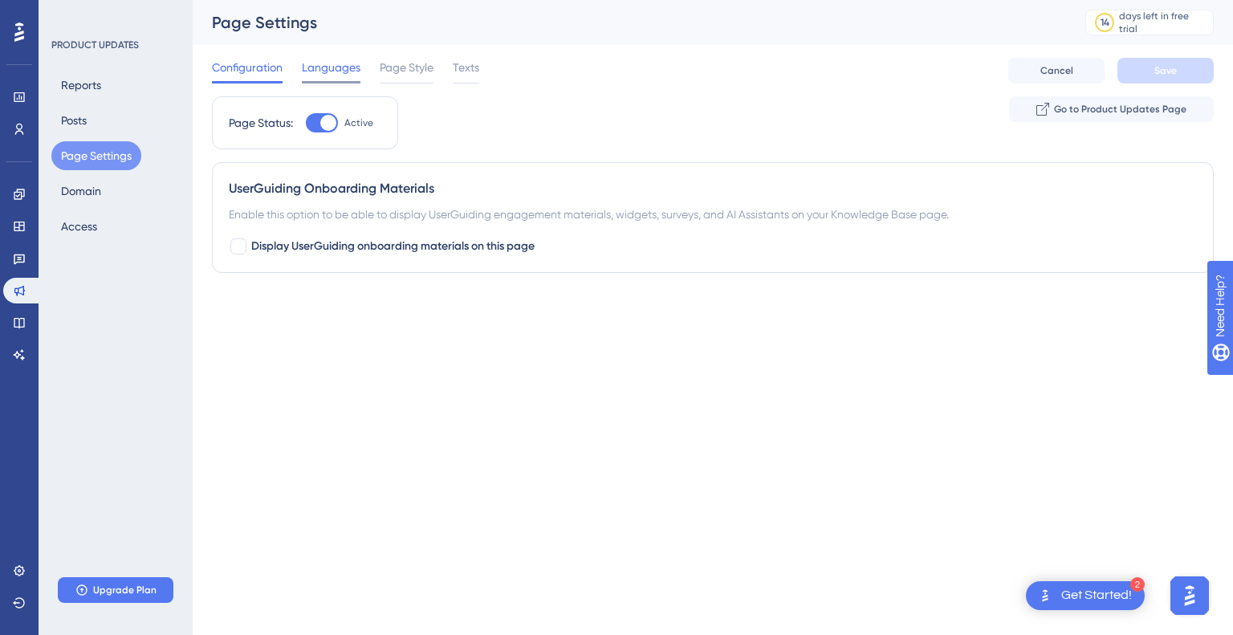
click at [340, 77] on div "Languages" at bounding box center [331, 71] width 59 height 26
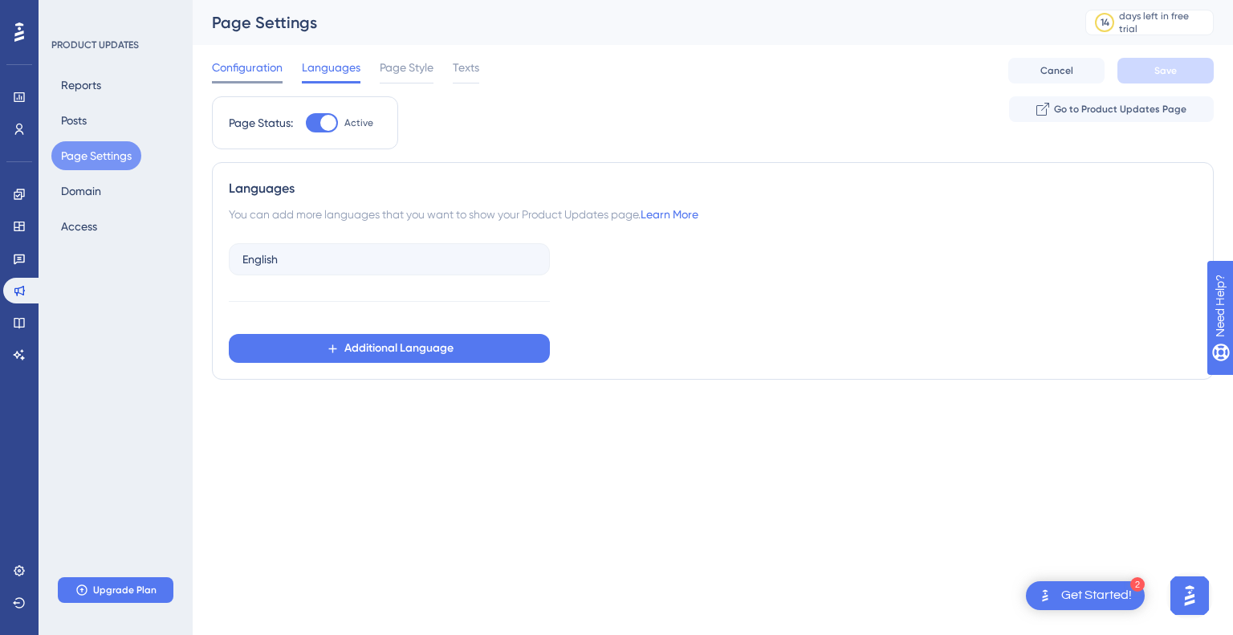
click at [243, 71] on span "Configuration" at bounding box center [247, 67] width 71 height 19
